Goal: Task Accomplishment & Management: Use online tool/utility

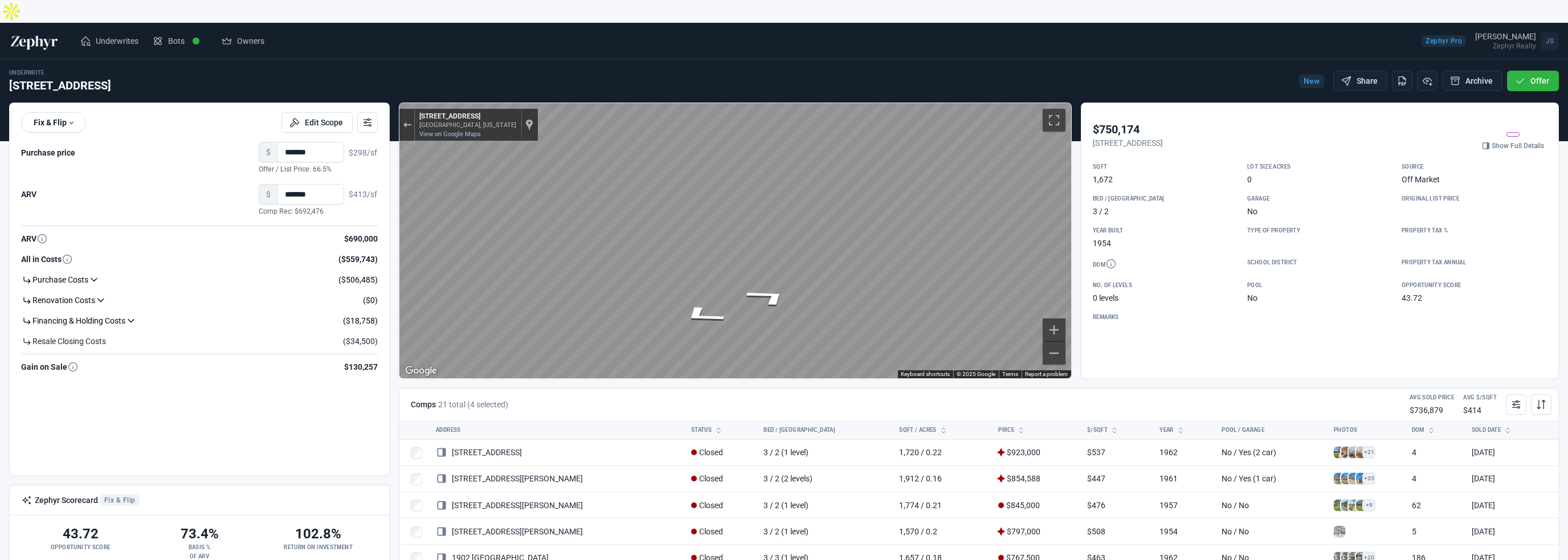
scroll to position [325, 0]
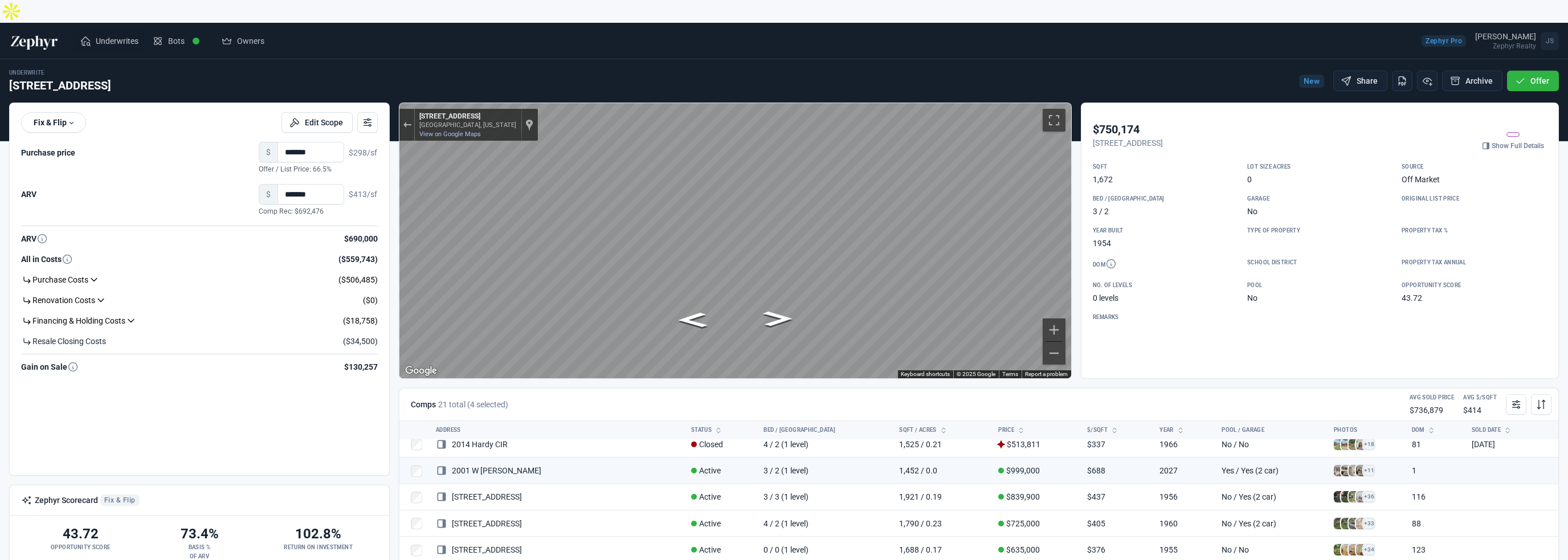
click at [118, 35] on span "Underwrites" at bounding box center [117, 40] width 43 height 11
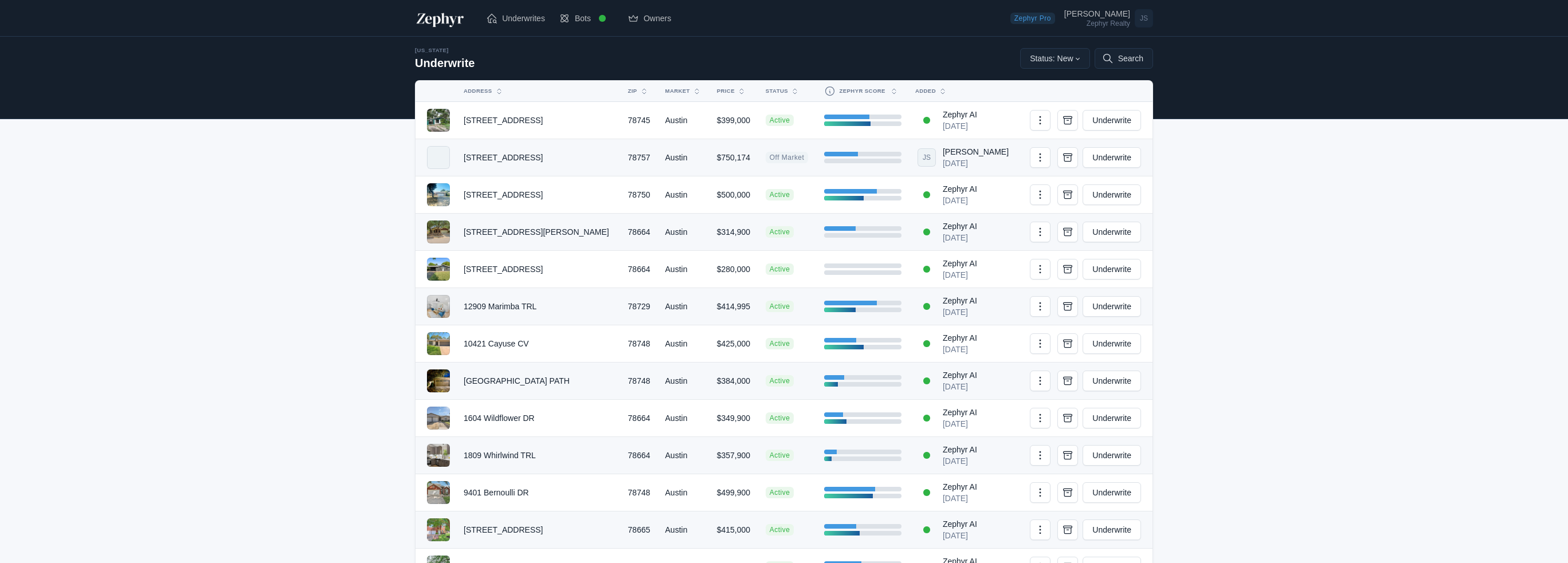
click at [774, 224] on tr "2412 Hallie WAY 78664 Austin $314,900 Active Zephyr AI Sep 19, 2025 New Watchli…" at bounding box center [784, 232] width 737 height 37
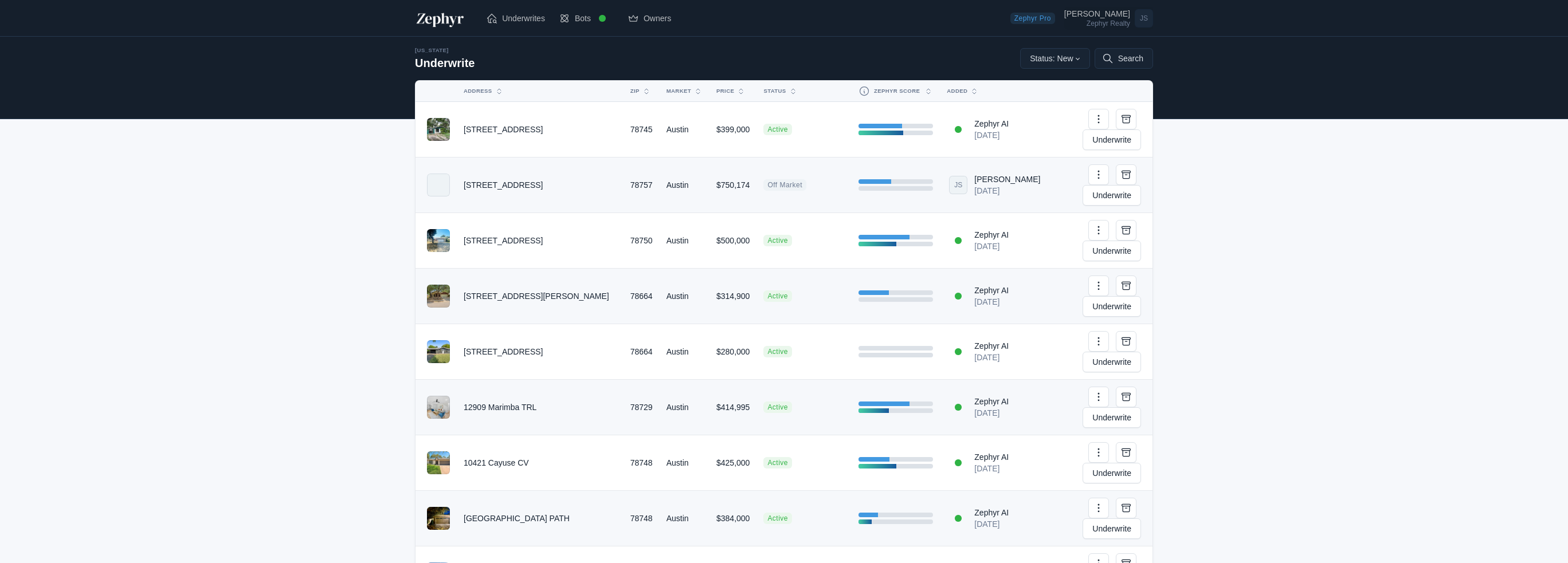
click at [1104, 16] on div "[PERSON_NAME]" at bounding box center [1098, 14] width 66 height 8
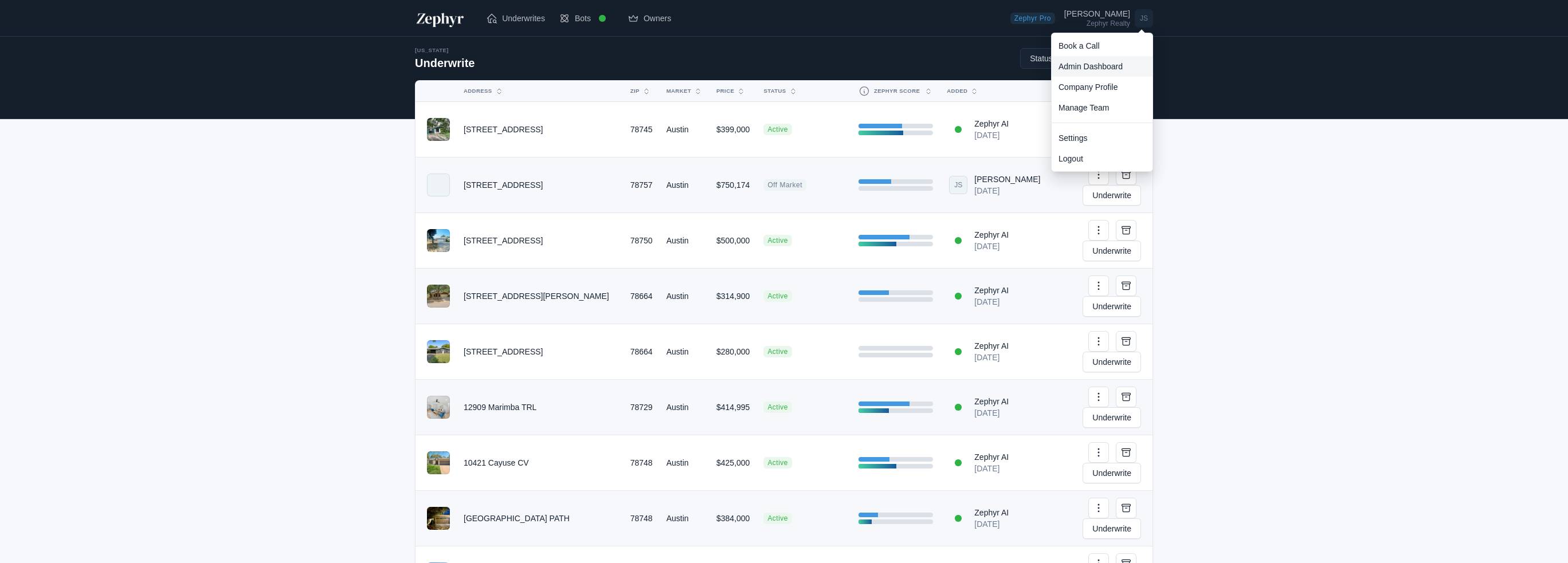
click at [1097, 71] on link "Admin Dashboard" at bounding box center [1102, 66] width 101 height 20
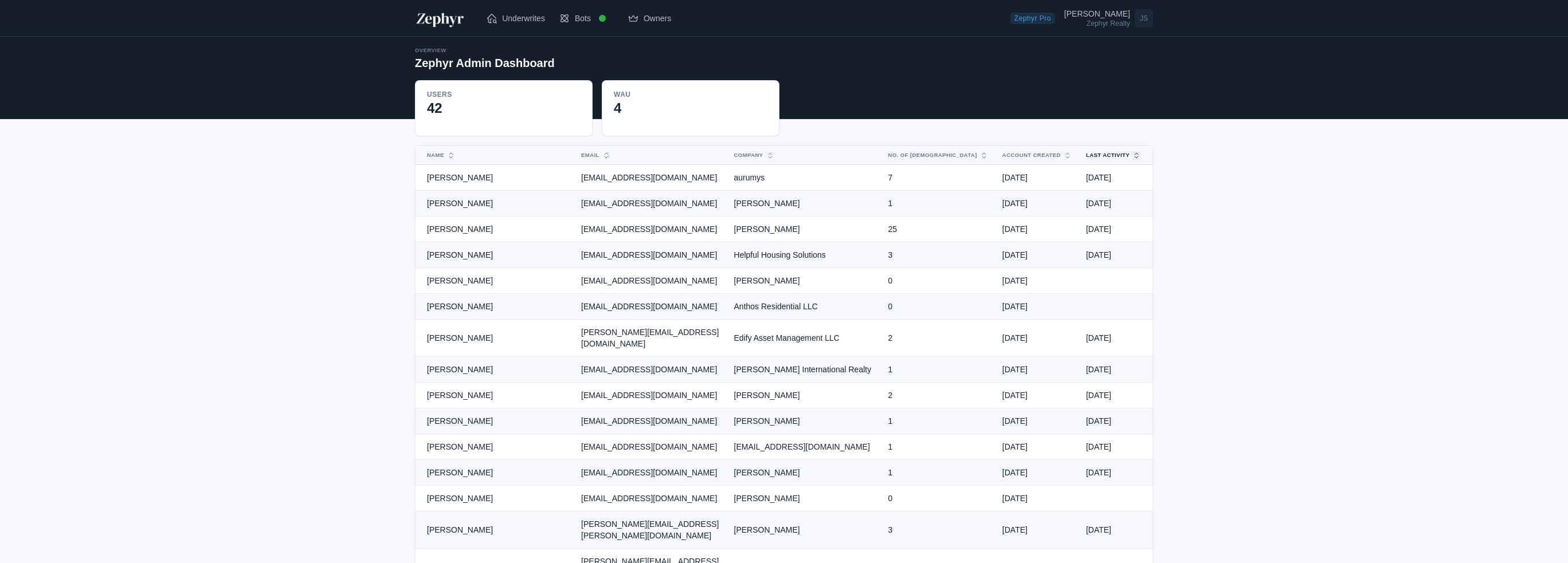
click at [1119, 155] on button "Last Activity" at bounding box center [1106, 155] width 55 height 18
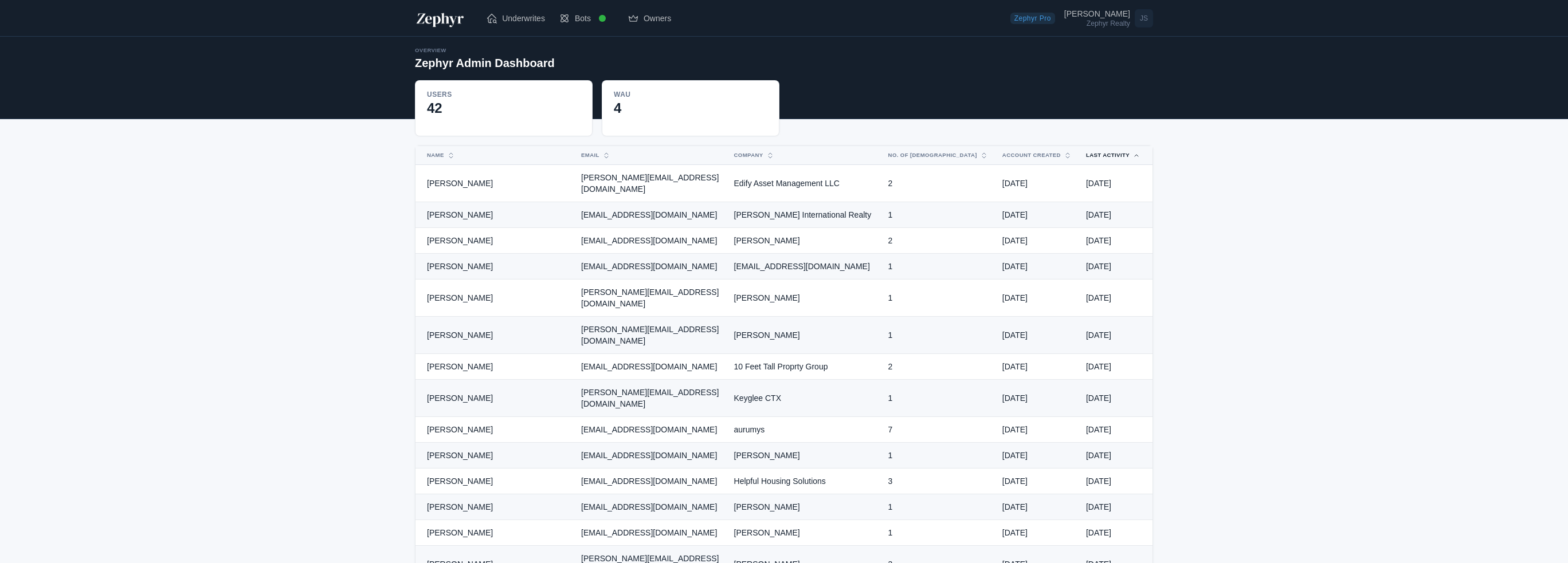
click at [1119, 155] on button "Last Activity" at bounding box center [1106, 155] width 55 height 18
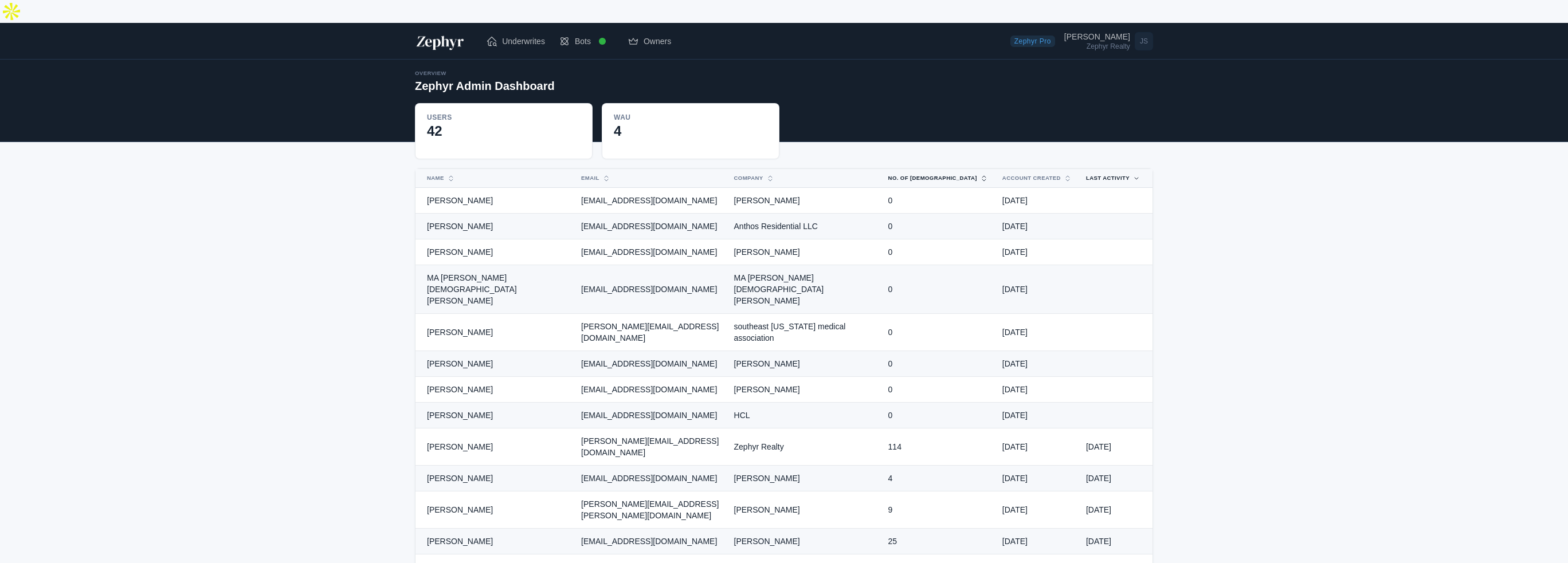
click at [950, 169] on button "No. of [DEMOGRAPHIC_DATA]" at bounding box center [931, 178] width 100 height 18
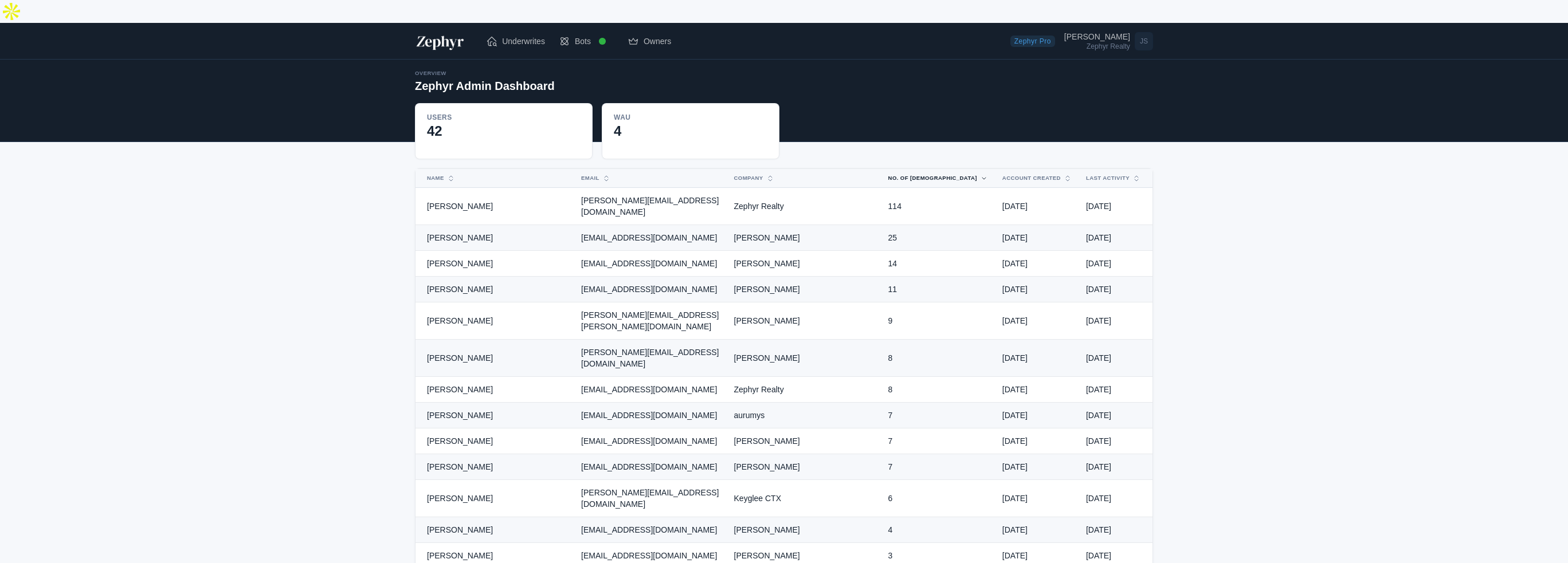
click at [950, 169] on button "No. of [DEMOGRAPHIC_DATA]" at bounding box center [931, 178] width 100 height 18
drag, startPoint x: 893, startPoint y: 207, endPoint x: 908, endPoint y: 205, distance: 15.1
click at [906, 225] on td "25" at bounding box center [938, 238] width 114 height 26
click at [945, 225] on td "25" at bounding box center [938, 238] width 114 height 26
drag, startPoint x: 992, startPoint y: 205, endPoint x: 1062, endPoint y: 198, distance: 70.3
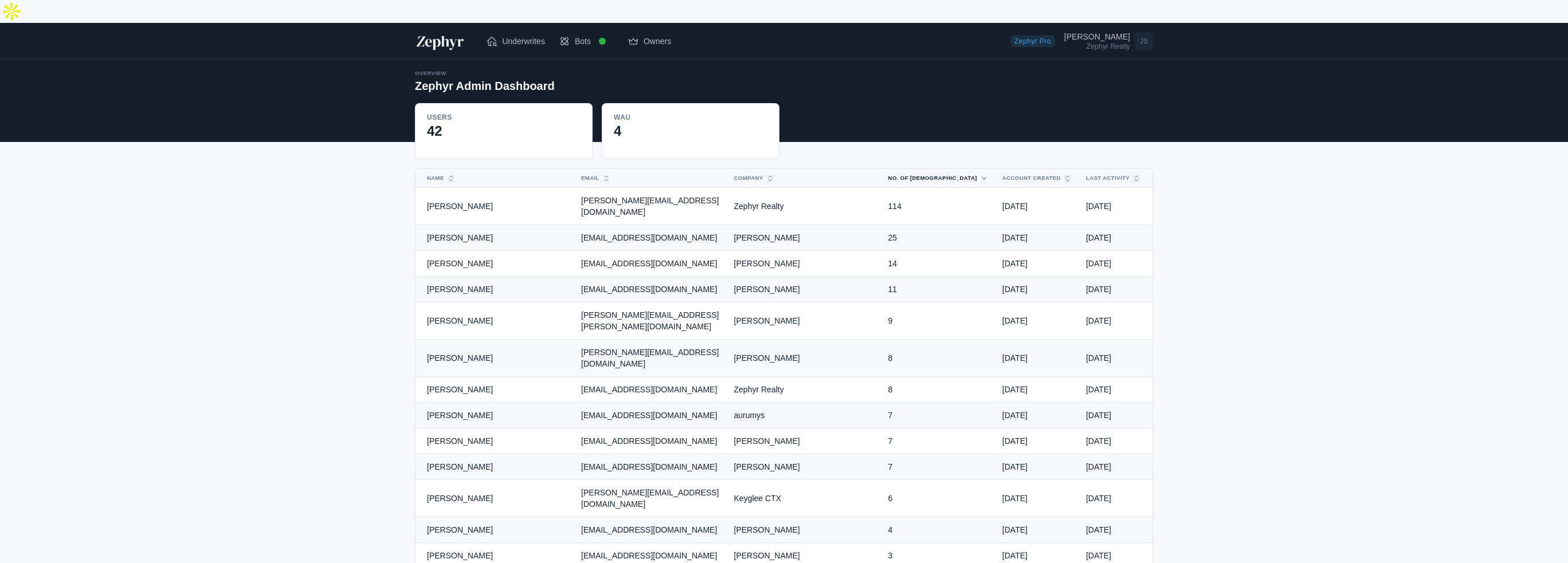
click at [1061, 225] on td "[DATE]" at bounding box center [1037, 238] width 84 height 26
click at [1082, 225] on td "[DATE]" at bounding box center [1115, 238] width 73 height 26
drag, startPoint x: 551, startPoint y: 280, endPoint x: 702, endPoint y: 281, distance: 151.0
click at [702, 303] on td "[PERSON_NAME][EMAIL_ADDRESS][PERSON_NAME][DOMAIN_NAME]" at bounding box center [650, 321] width 152 height 37
click at [732, 303] on td "[PERSON_NAME]" at bounding box center [804, 321] width 154 height 37
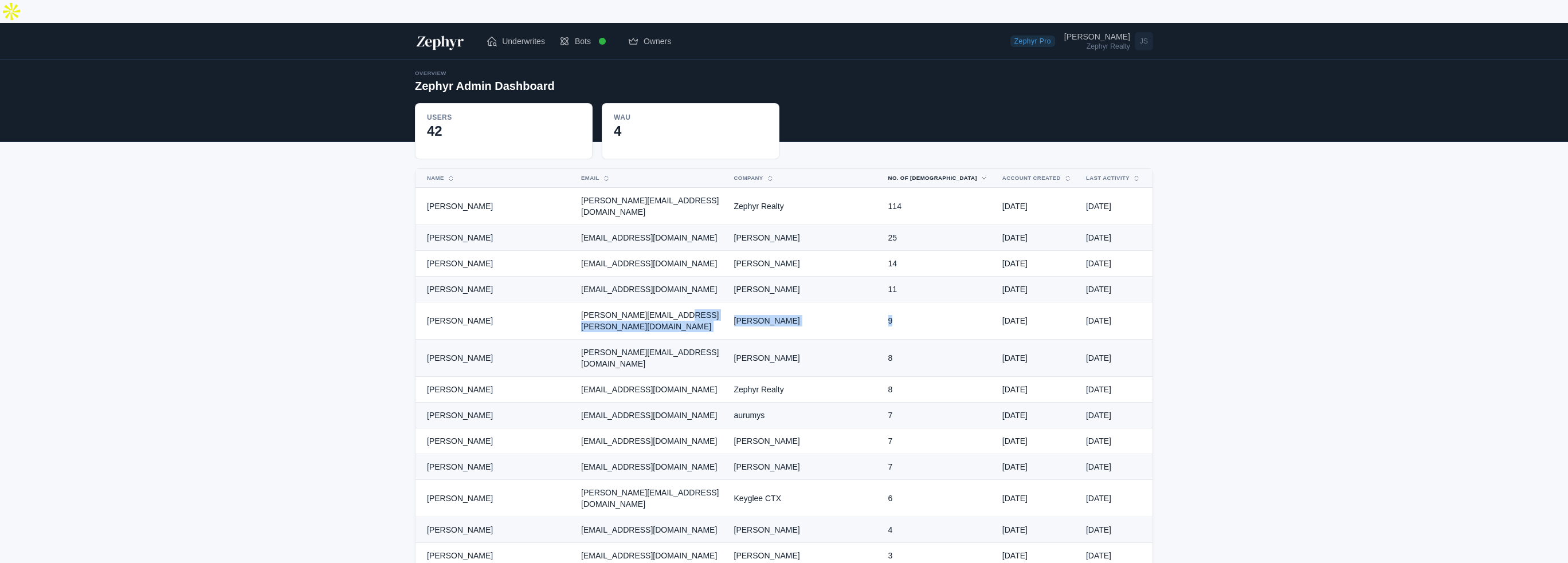
drag, startPoint x: 728, startPoint y: 281, endPoint x: 947, endPoint y: 279, distance: 219.0
click at [945, 303] on tr "Blake Foote blake.foote@compass.com Blake Foote 9 Aug 13, 2025 Sep 20, 2025" at bounding box center [784, 321] width 737 height 37
click at [960, 303] on td "9" at bounding box center [938, 321] width 114 height 37
click at [510, 35] on span "Underwrites" at bounding box center [523, 41] width 43 height 11
click at [438, 32] on img at bounding box center [440, 41] width 50 height 18
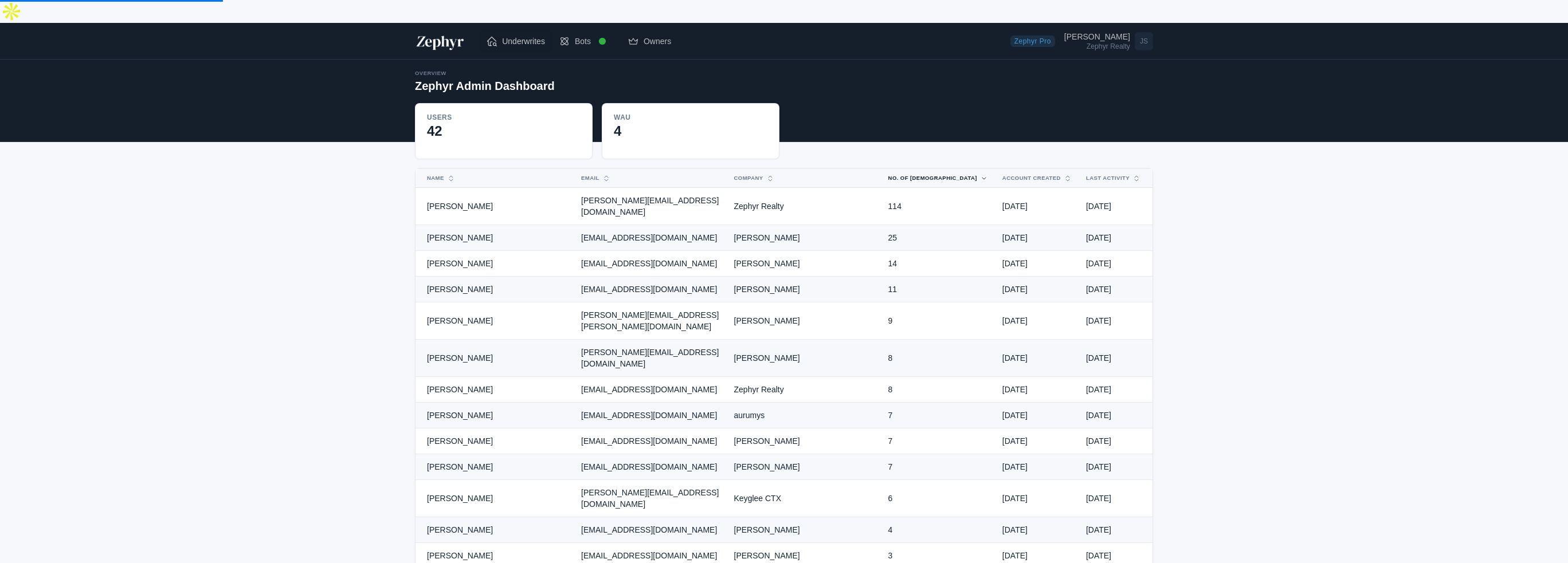
click at [525, 35] on span "Underwrites" at bounding box center [523, 41] width 43 height 11
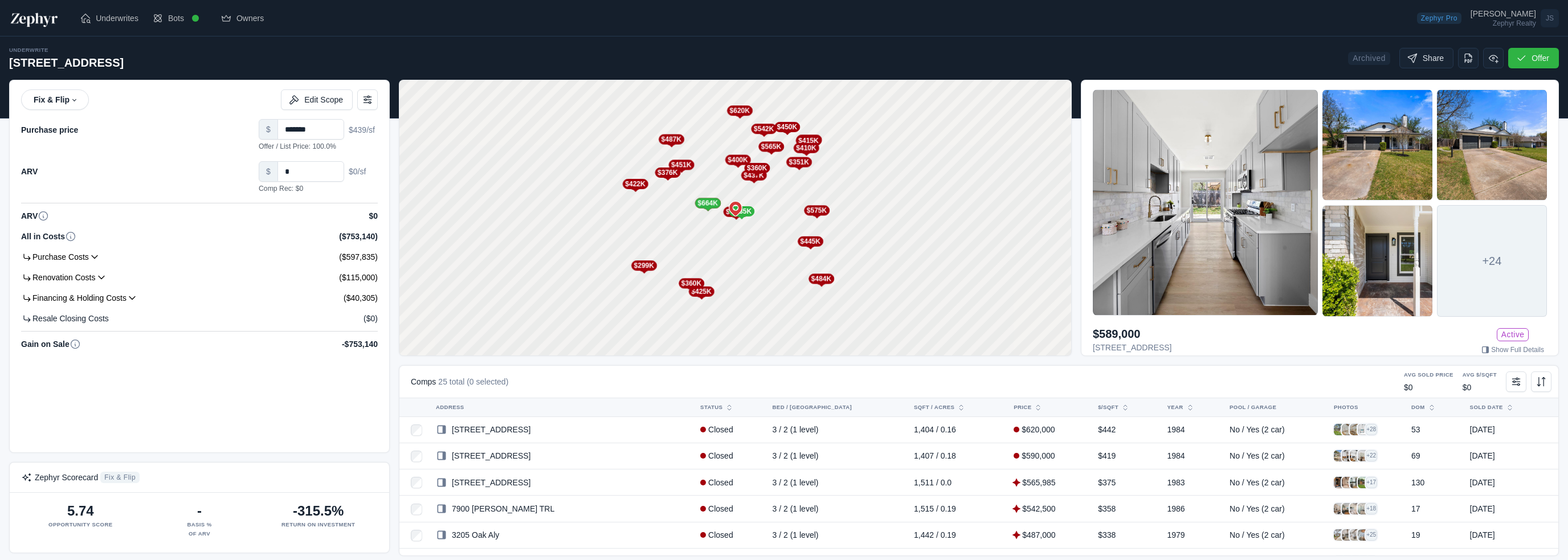
click at [37, 19] on img at bounding box center [34, 18] width 50 height 18
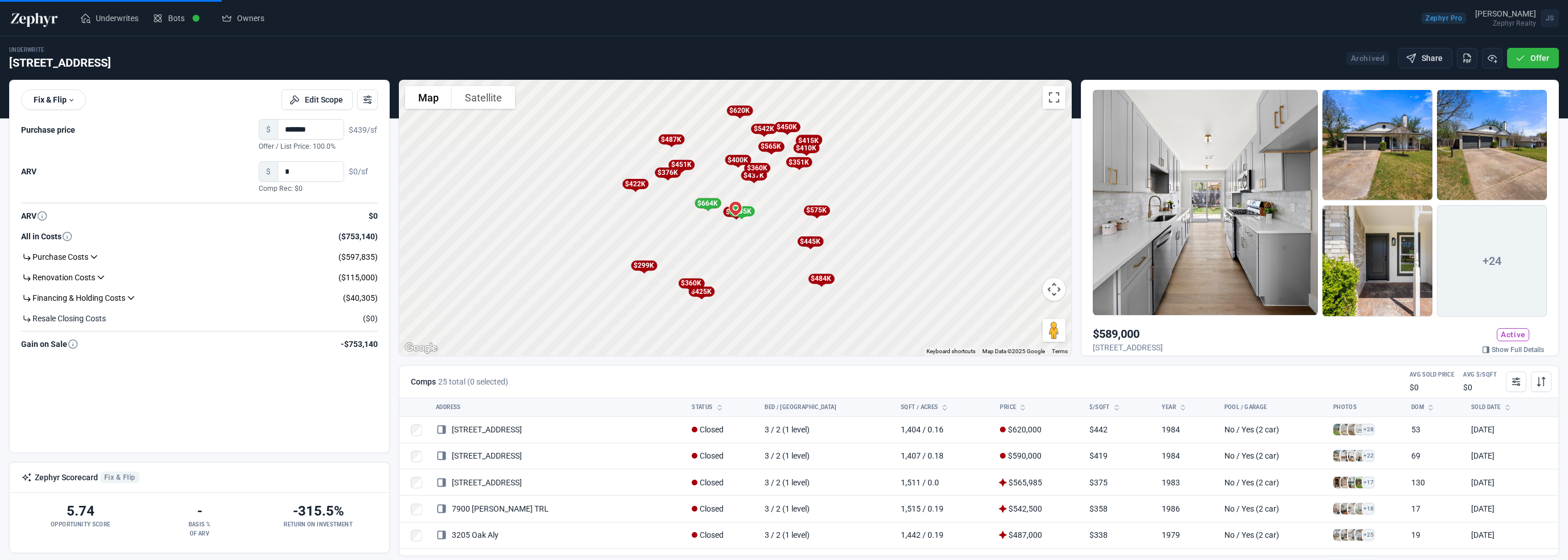
click at [28, 20] on img at bounding box center [34, 18] width 50 height 18
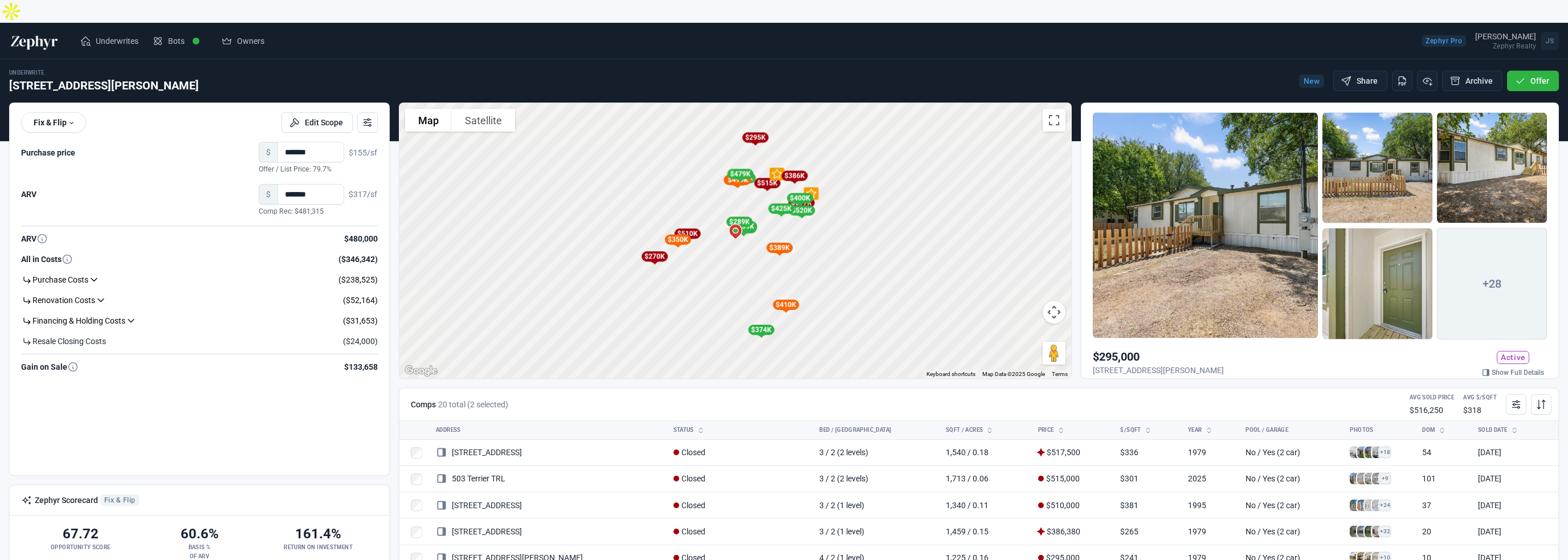
click at [32, 32] on img at bounding box center [34, 41] width 50 height 18
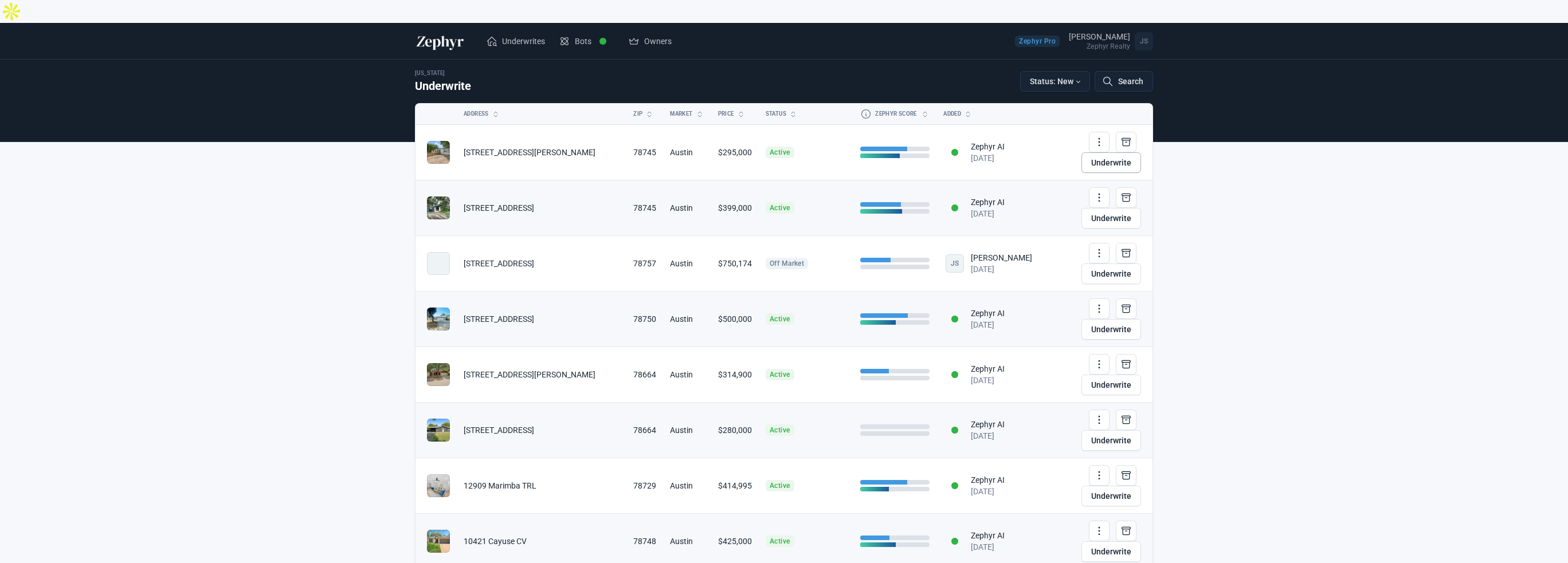
click at [1103, 152] on link "Underwrite" at bounding box center [1111, 162] width 59 height 20
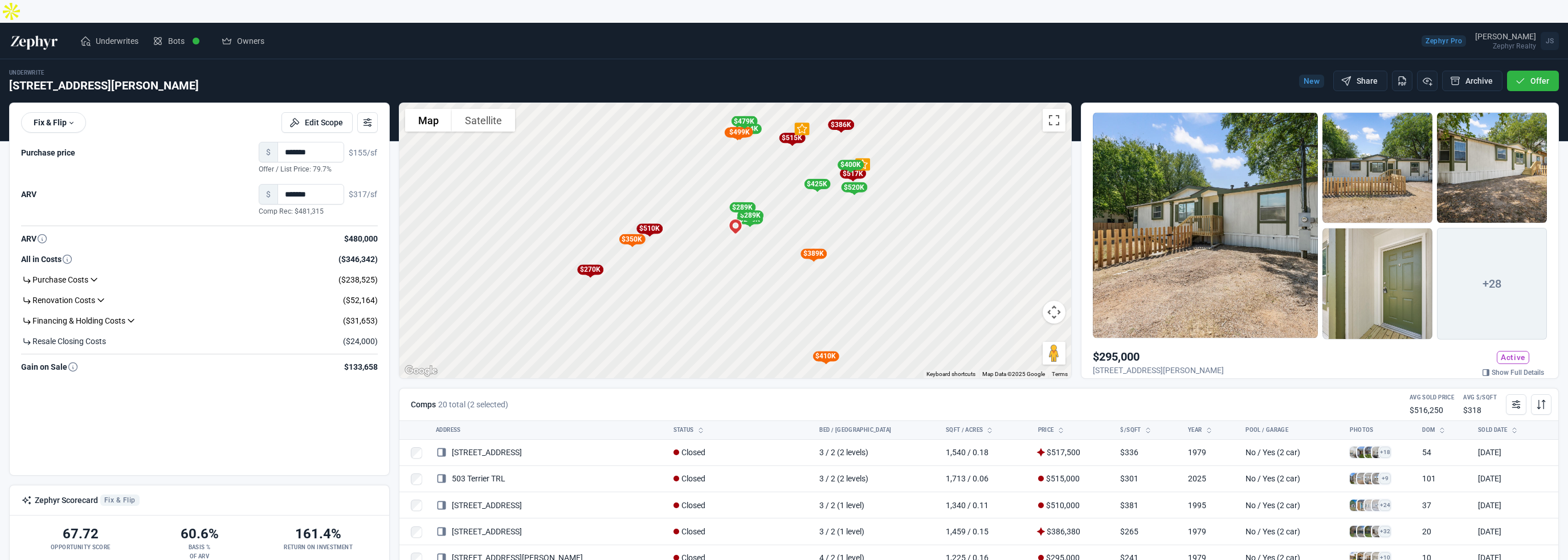
drag, startPoint x: 767, startPoint y: 178, endPoint x: 756, endPoint y: 211, distance: 34.8
click at [756, 211] on div "To activate drag with keyboard, press Alt + Enter. Once in keyboard drag state,…" at bounding box center [736, 241] width 672 height 276
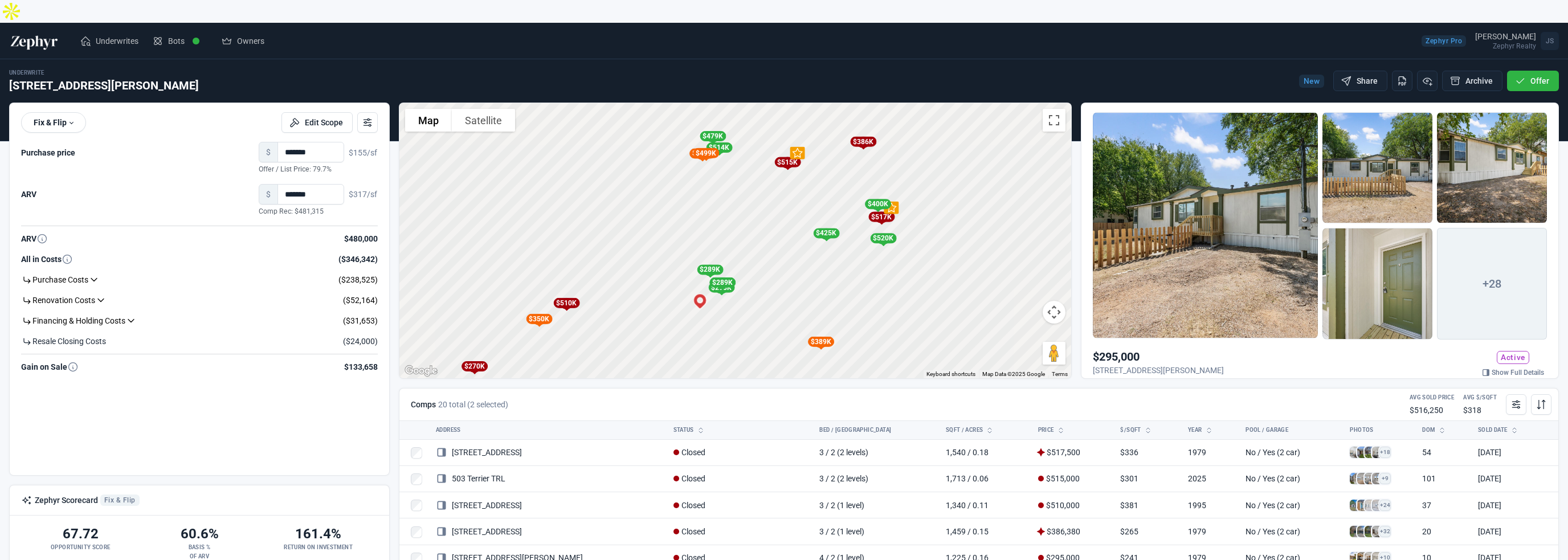
click at [1224, 228] on div at bounding box center [1205, 225] width 225 height 226
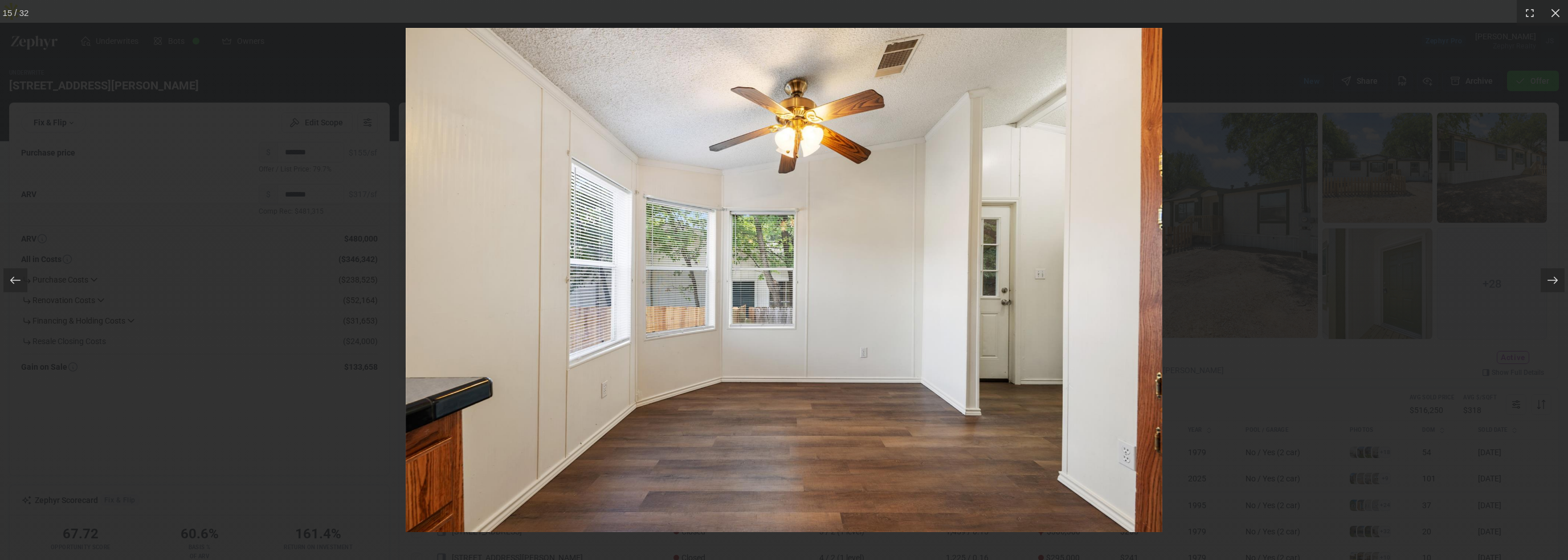
click at [1224, 228] on div at bounding box center [784, 280] width 1568 height 560
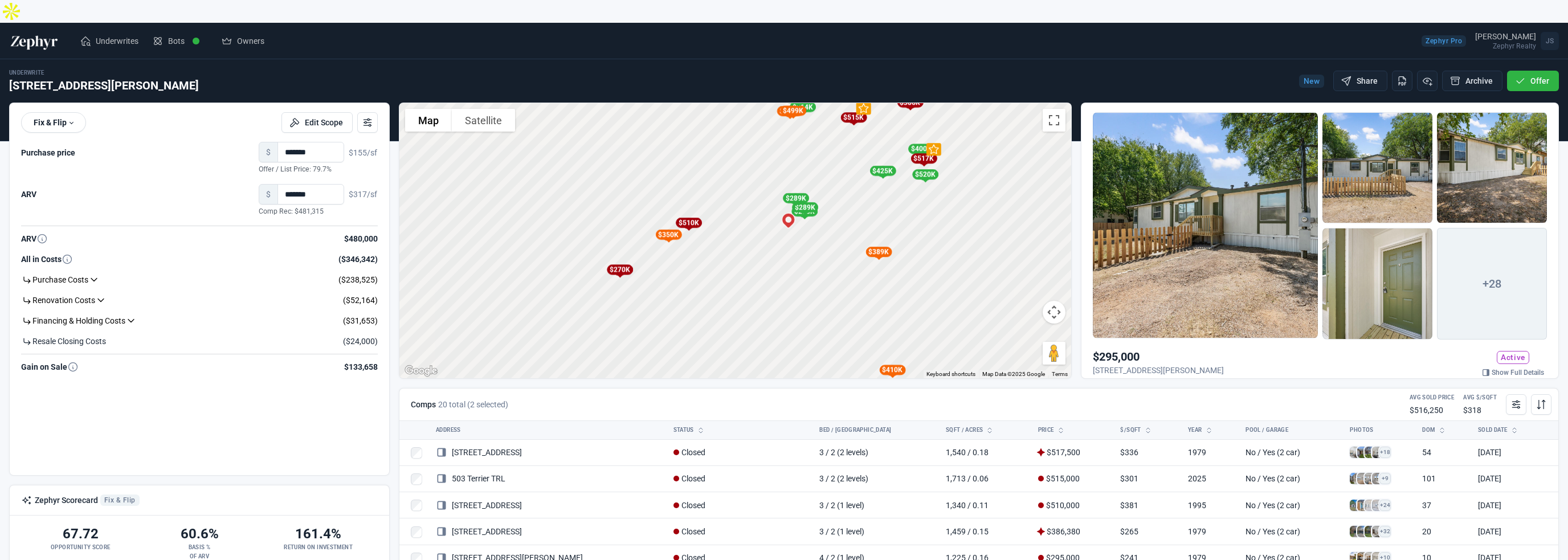
drag, startPoint x: 681, startPoint y: 328, endPoint x: 790, endPoint y: 222, distance: 152.0
click at [790, 222] on div "To activate drag with keyboard, press Alt + Enter. Once in keyboard drag state,…" at bounding box center [736, 241] width 672 height 276
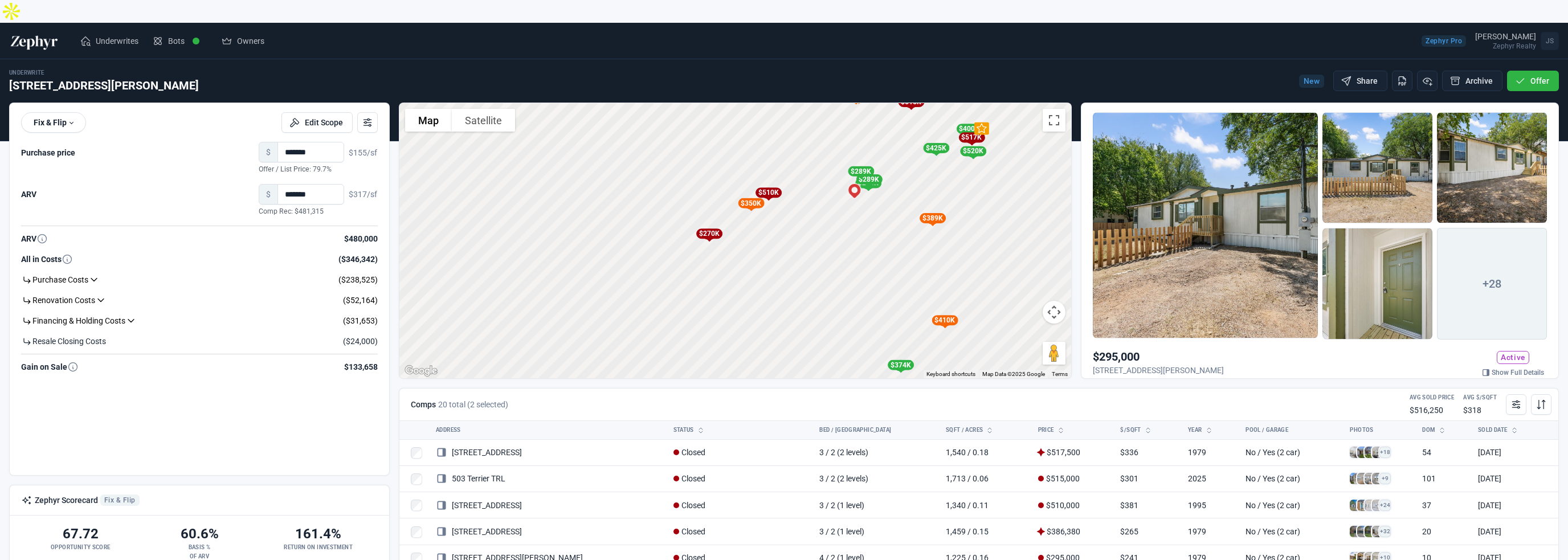
drag, startPoint x: 705, startPoint y: 223, endPoint x: 867, endPoint y: 189, distance: 165.5
click at [867, 189] on div "To activate drag with keyboard, press Alt + Enter. Once in keyboard drag state,…" at bounding box center [736, 241] width 672 height 276
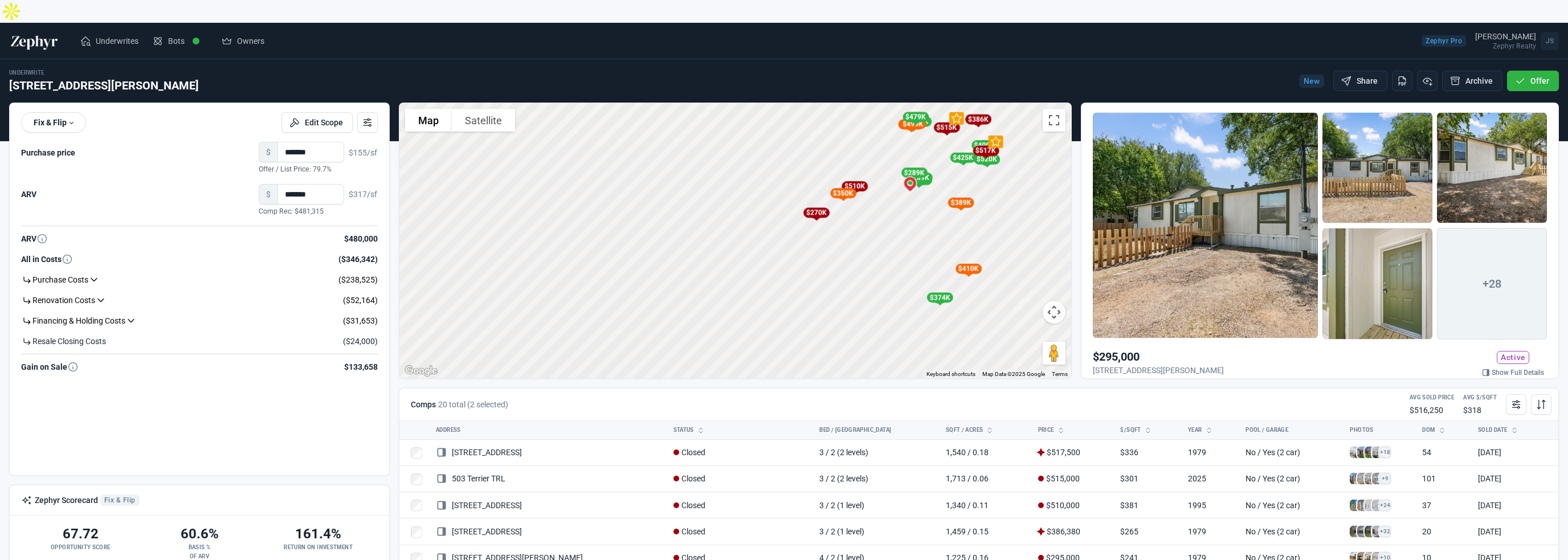
drag, startPoint x: 933, startPoint y: 225, endPoint x: 763, endPoint y: 249, distance: 171.7
click at [763, 249] on div "To activate drag with keyboard, press Alt + Enter. Once in keyboard drag state,…" at bounding box center [736, 241] width 672 height 276
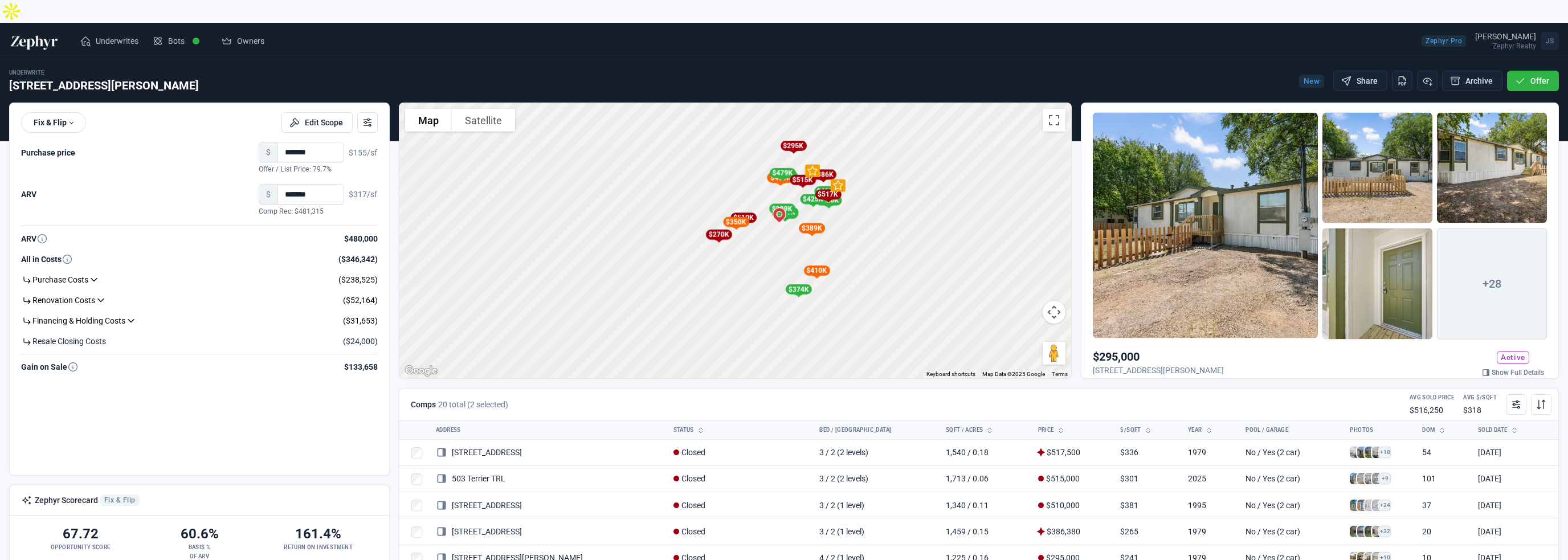
drag, startPoint x: 722, startPoint y: 239, endPoint x: 887, endPoint y: 216, distance: 166.6
click at [887, 216] on div "To activate drag with keyboard, press Alt + Enter. Once in keyboard drag state,…" at bounding box center [736, 241] width 672 height 276
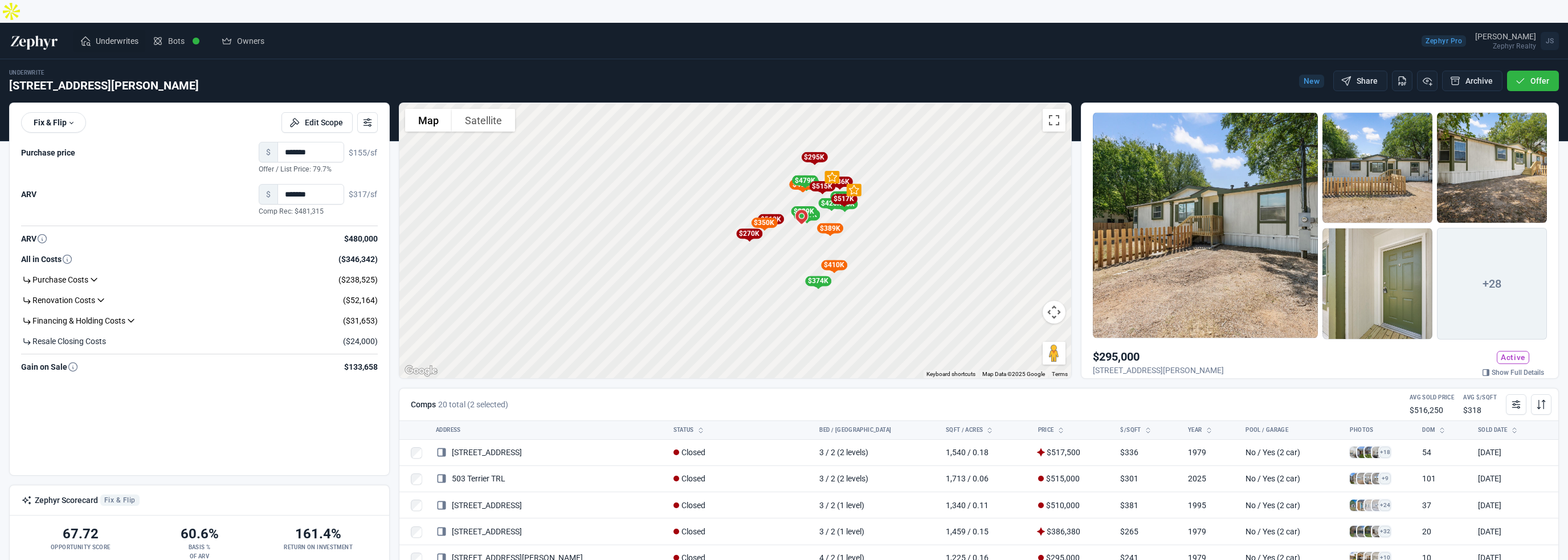
click at [101, 35] on span "Underwrites" at bounding box center [117, 40] width 43 height 11
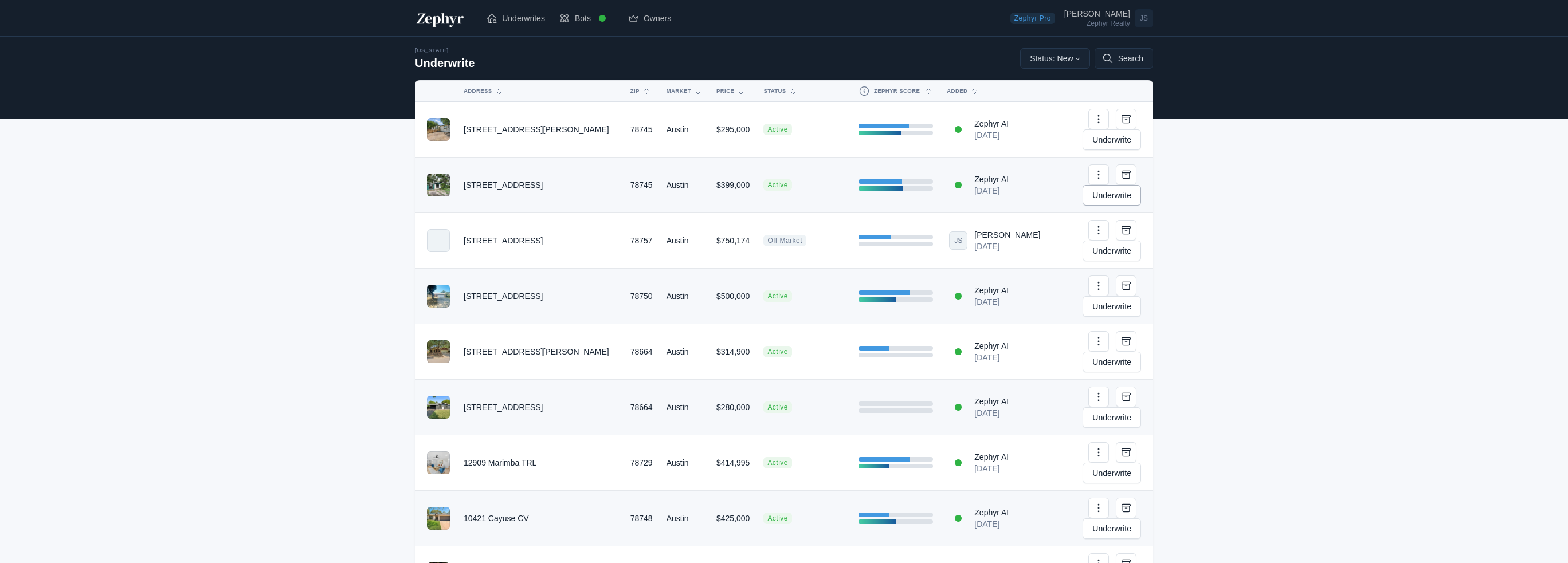
click at [1115, 185] on link "Underwrite" at bounding box center [1112, 195] width 59 height 20
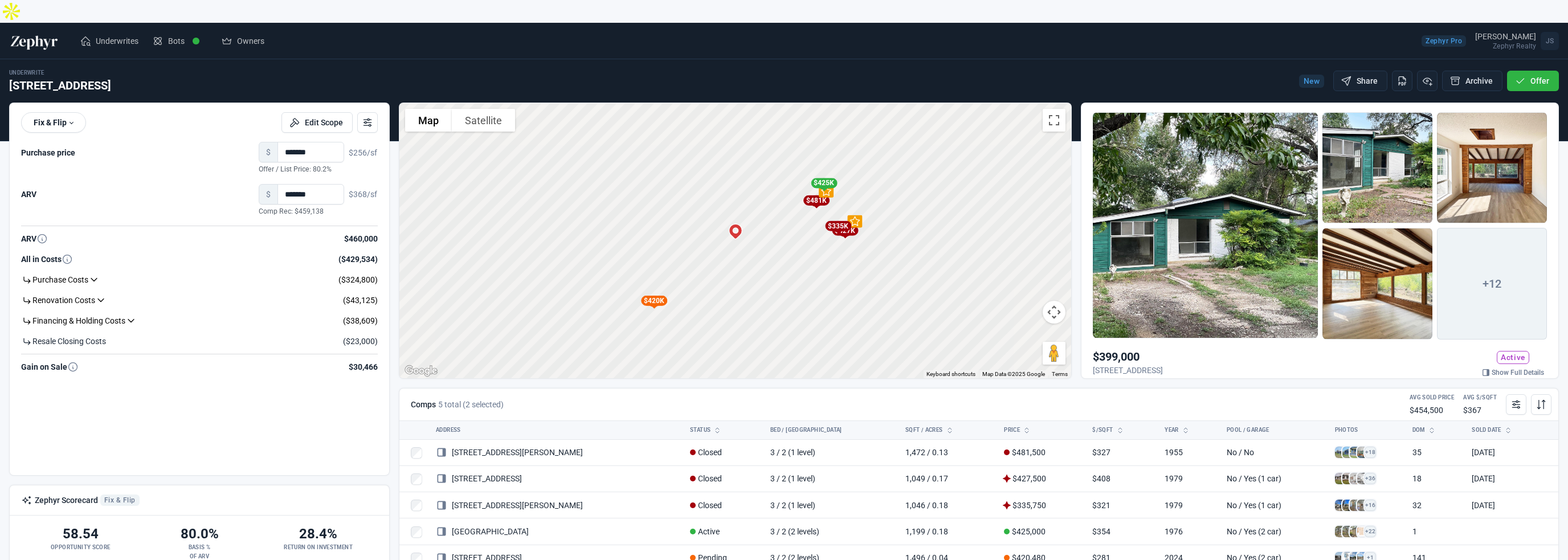
click at [1195, 192] on div at bounding box center [1205, 225] width 225 height 226
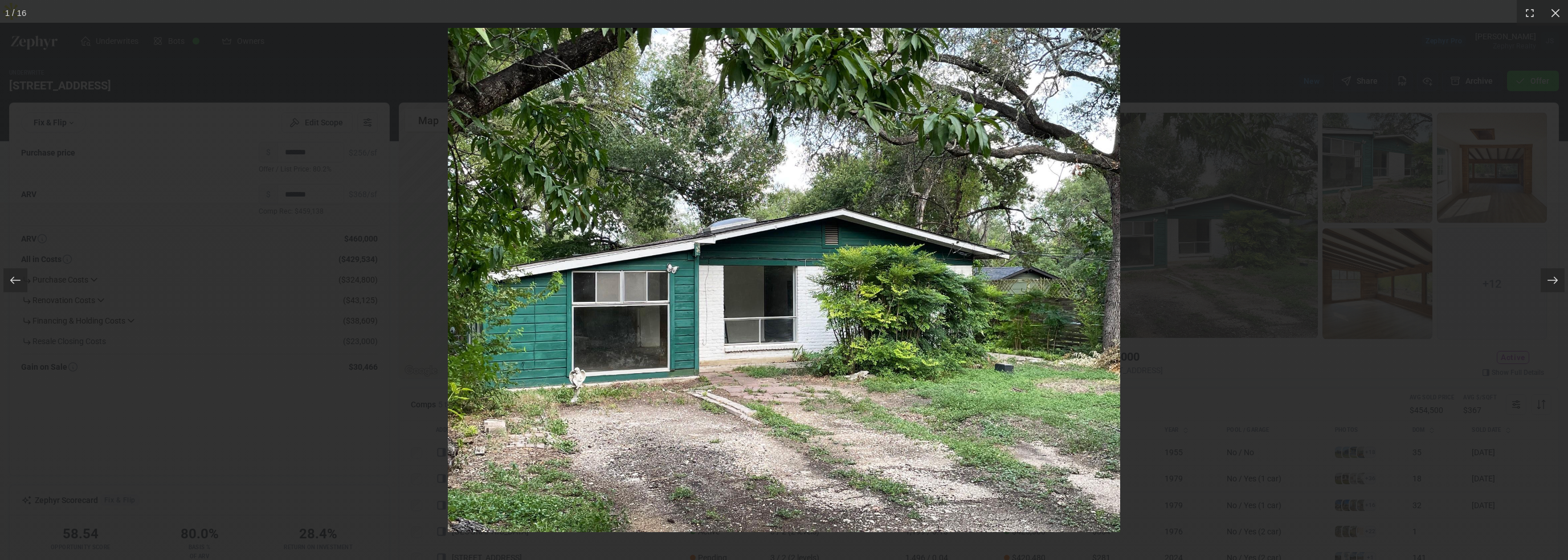
click at [1195, 192] on div at bounding box center [784, 280] width 1568 height 560
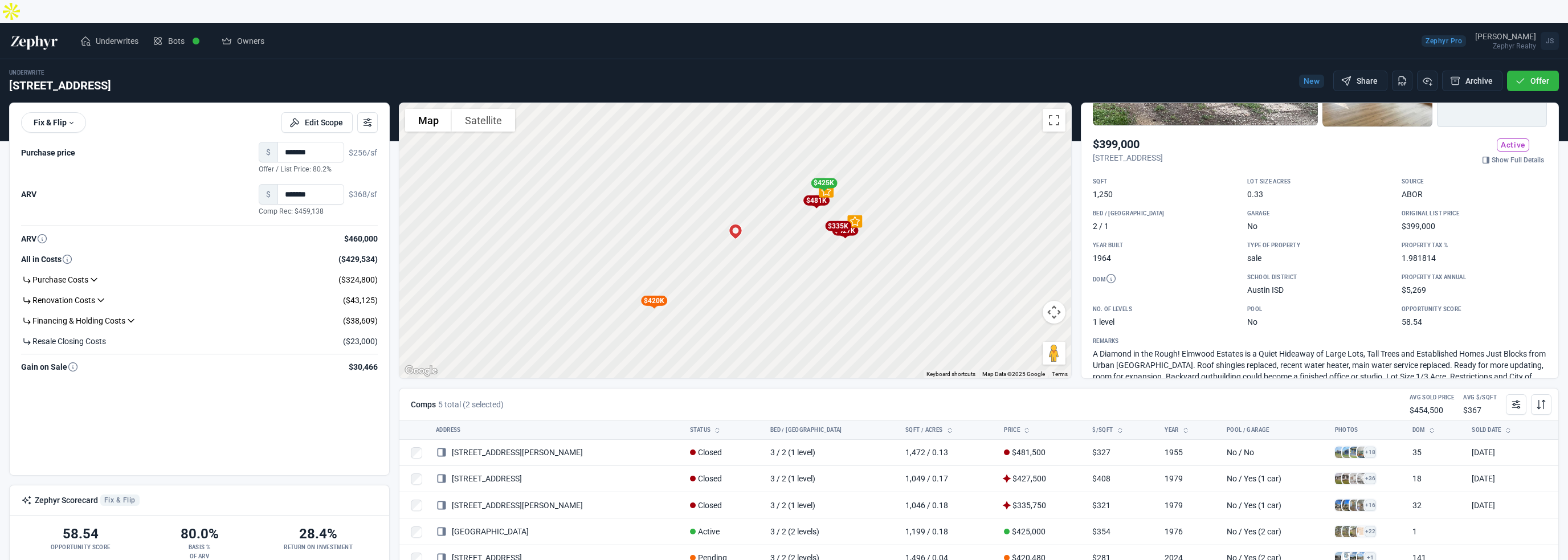
scroll to position [237, 0]
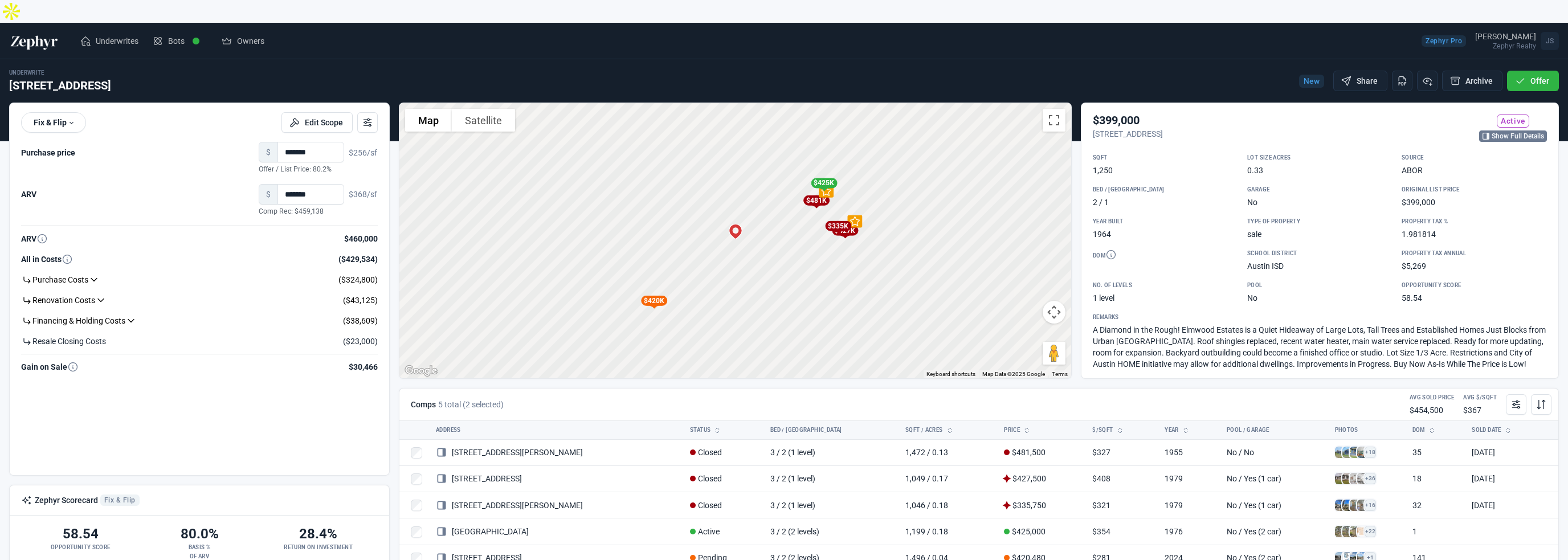
click at [1498, 130] on link "Show Full Details" at bounding box center [1513, 136] width 68 height 11
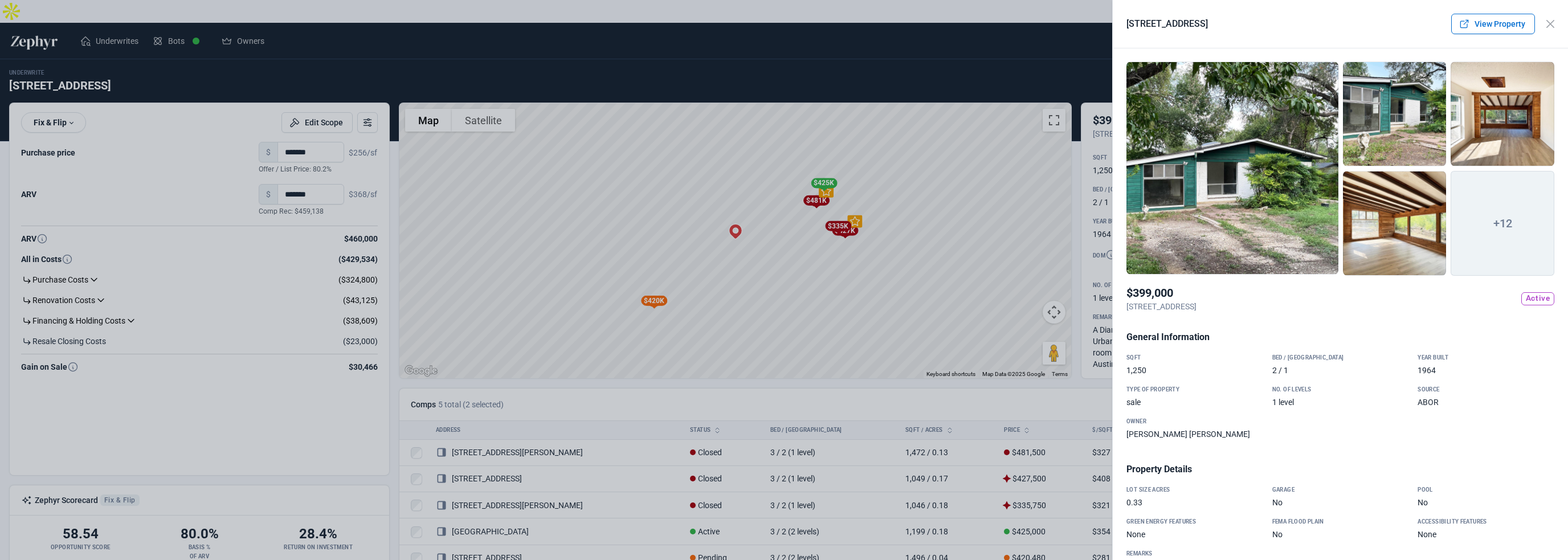
scroll to position [0, 0]
click at [1552, 27] on button "Close" at bounding box center [1550, 24] width 22 height 22
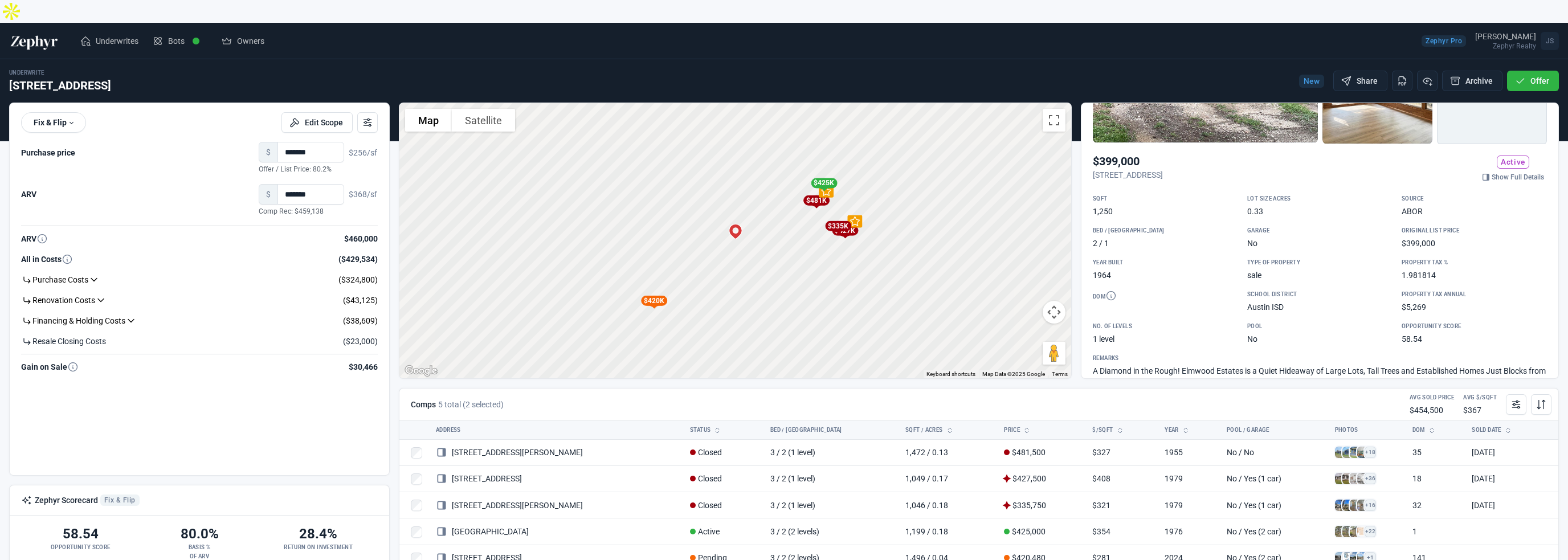
scroll to position [228, 0]
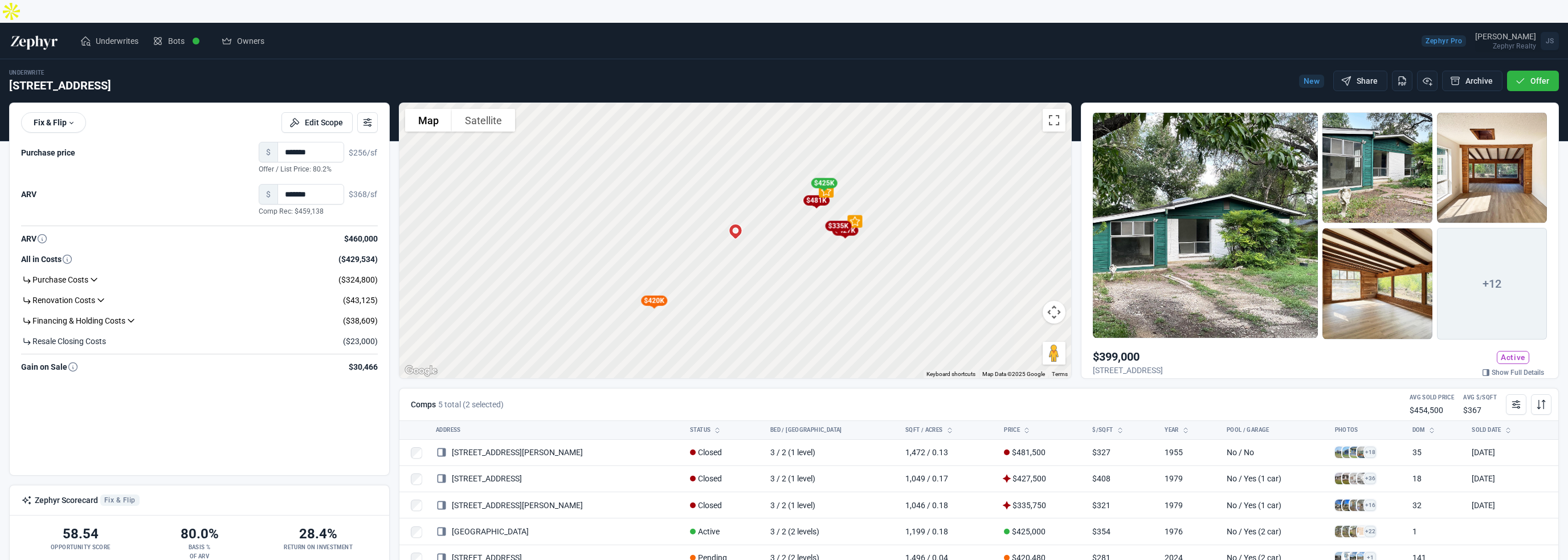
click at [1501, 43] on div "Zephyr Realty" at bounding box center [1505, 46] width 61 height 7
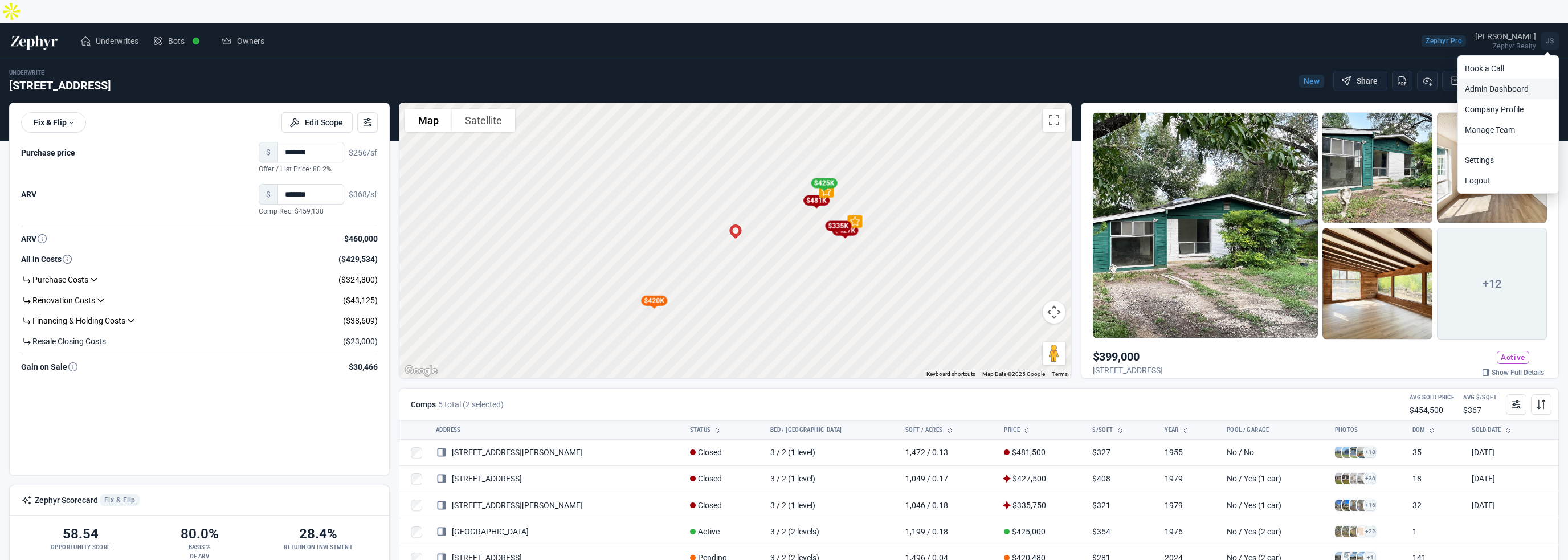
click at [1516, 79] on link "Admin Dashboard" at bounding box center [1508, 88] width 100 height 20
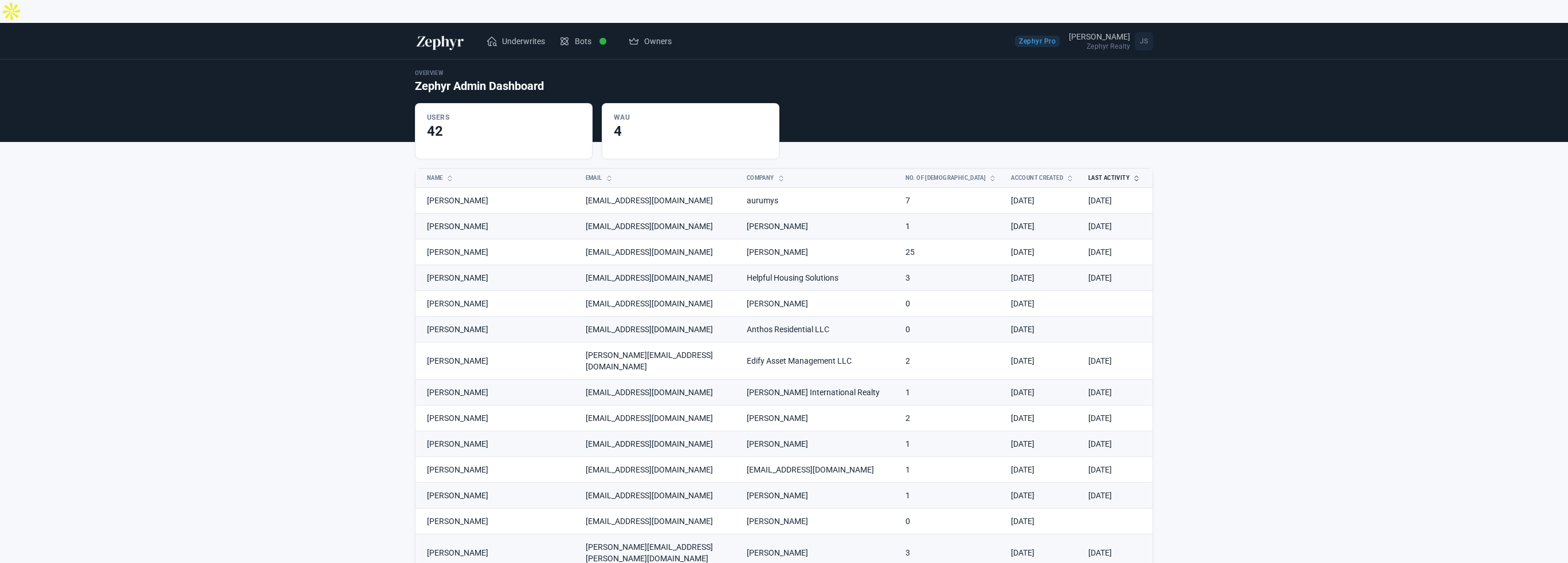
click at [1103, 169] on button "Last Activity" at bounding box center [1108, 178] width 53 height 18
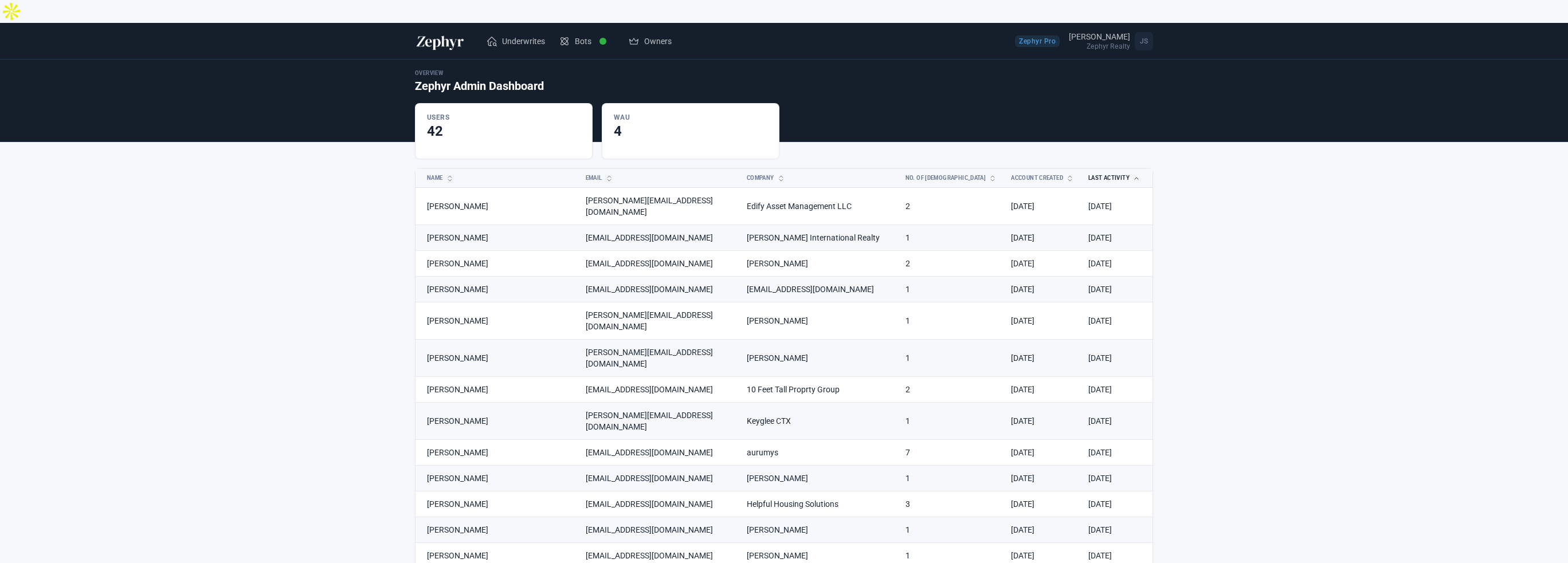
click at [1103, 169] on button "Last Activity" at bounding box center [1108, 178] width 53 height 18
